Goal: Task Accomplishment & Management: Use online tool/utility

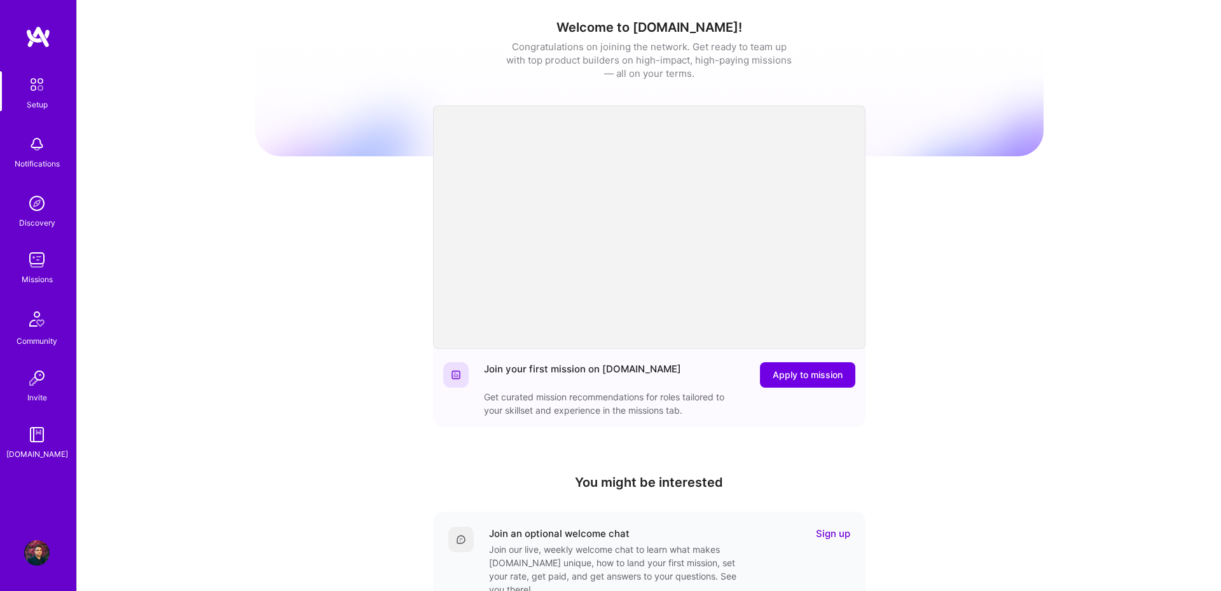
click at [41, 270] on img at bounding box center [36, 259] width 25 height 25
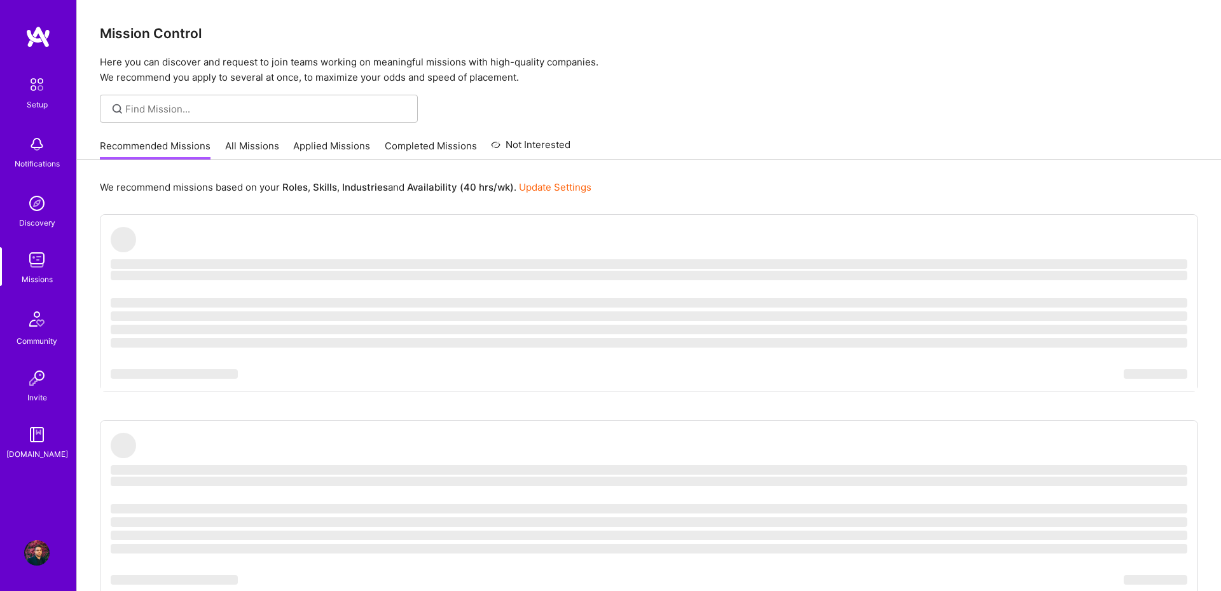
click at [254, 142] on link "All Missions" at bounding box center [252, 149] width 54 height 21
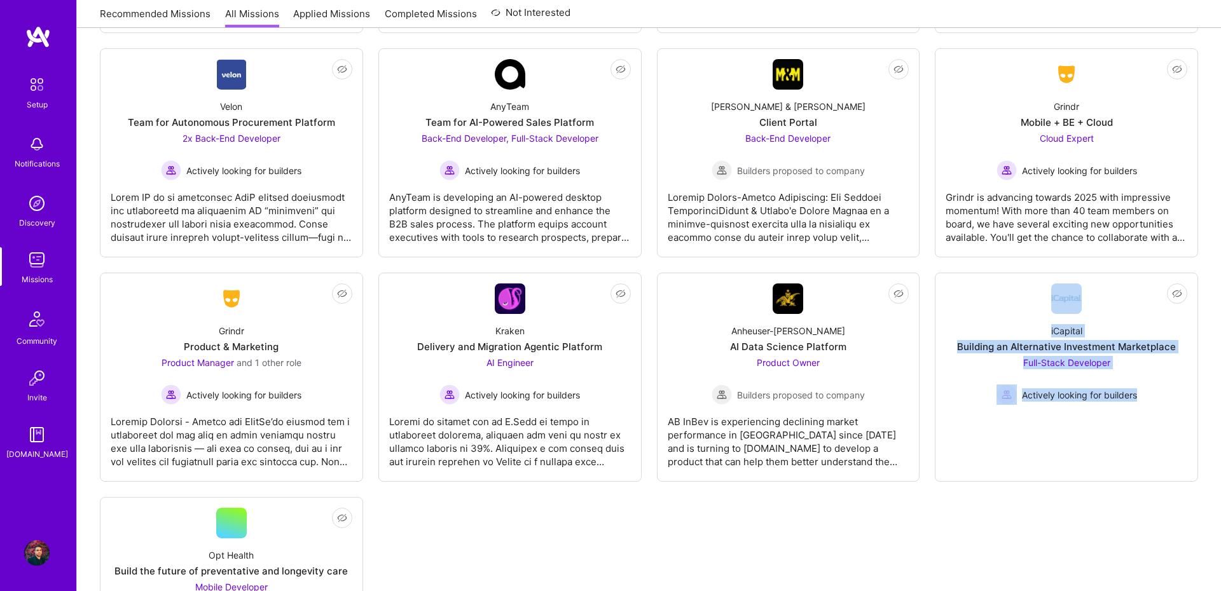
scroll to position [2954, 0]
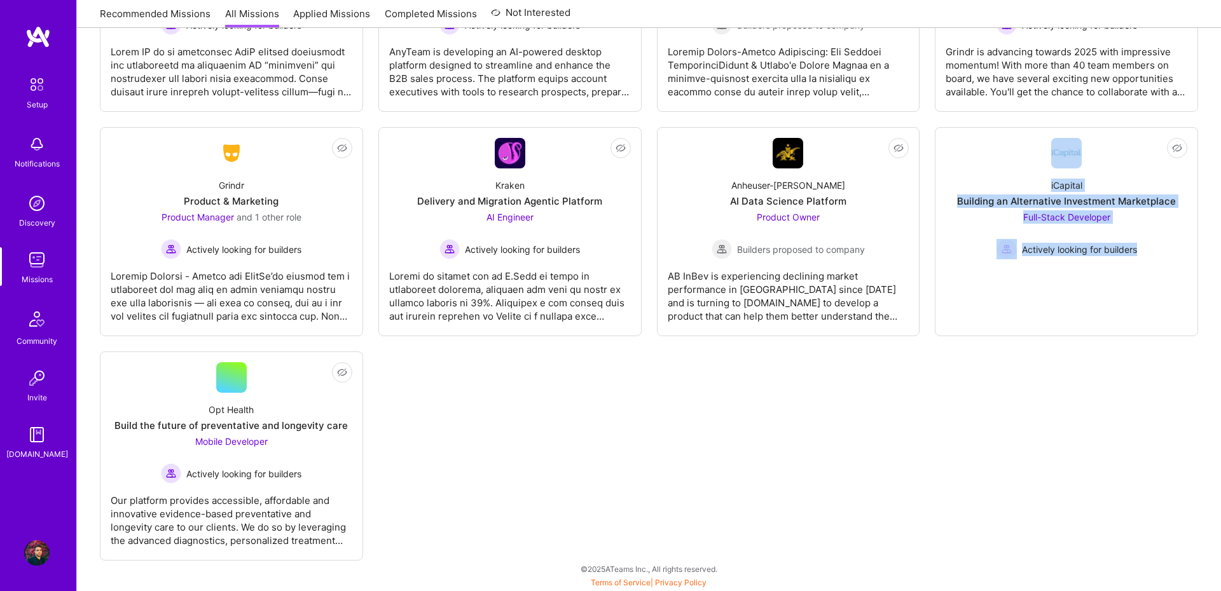
drag, startPoint x: 203, startPoint y: 259, endPoint x: 1074, endPoint y: 491, distance: 901.1
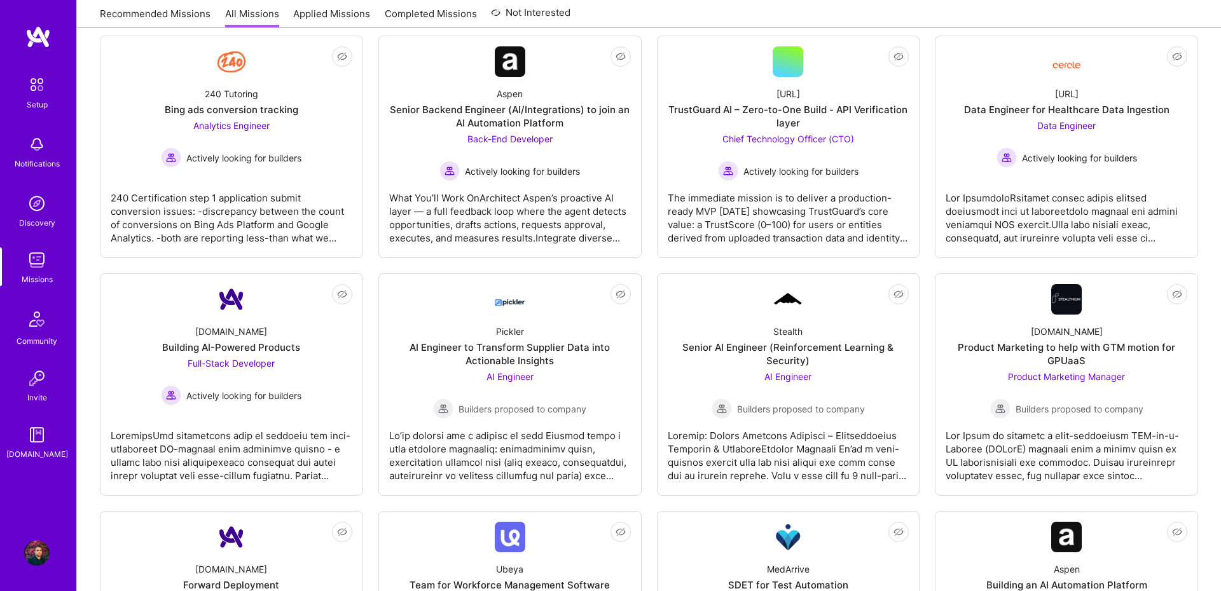
scroll to position [0, 0]
